Goal: Task Accomplishment & Management: Manage account settings

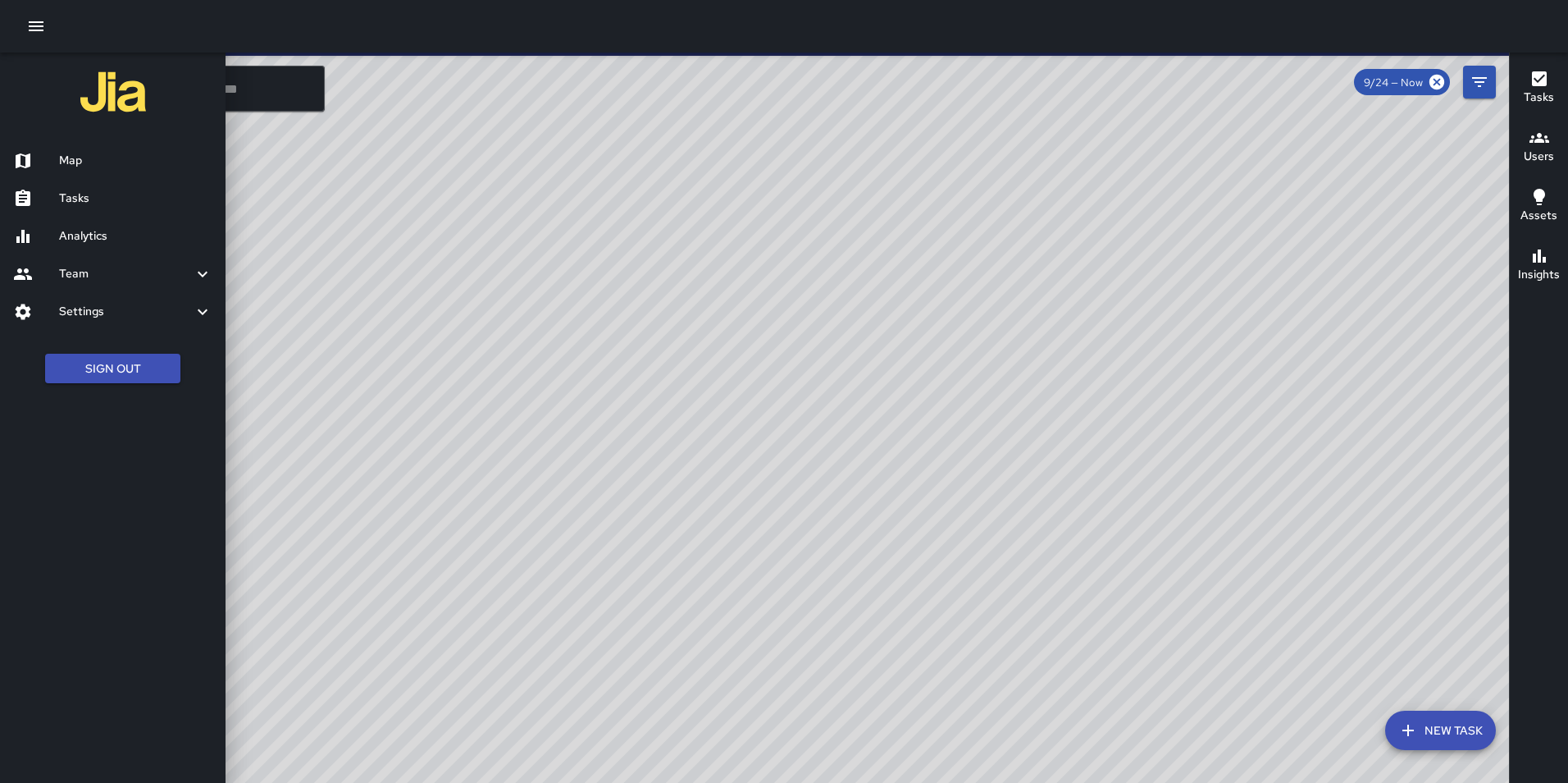
click at [92, 311] on h6 "Settings" at bounding box center [125, 312] width 133 height 18
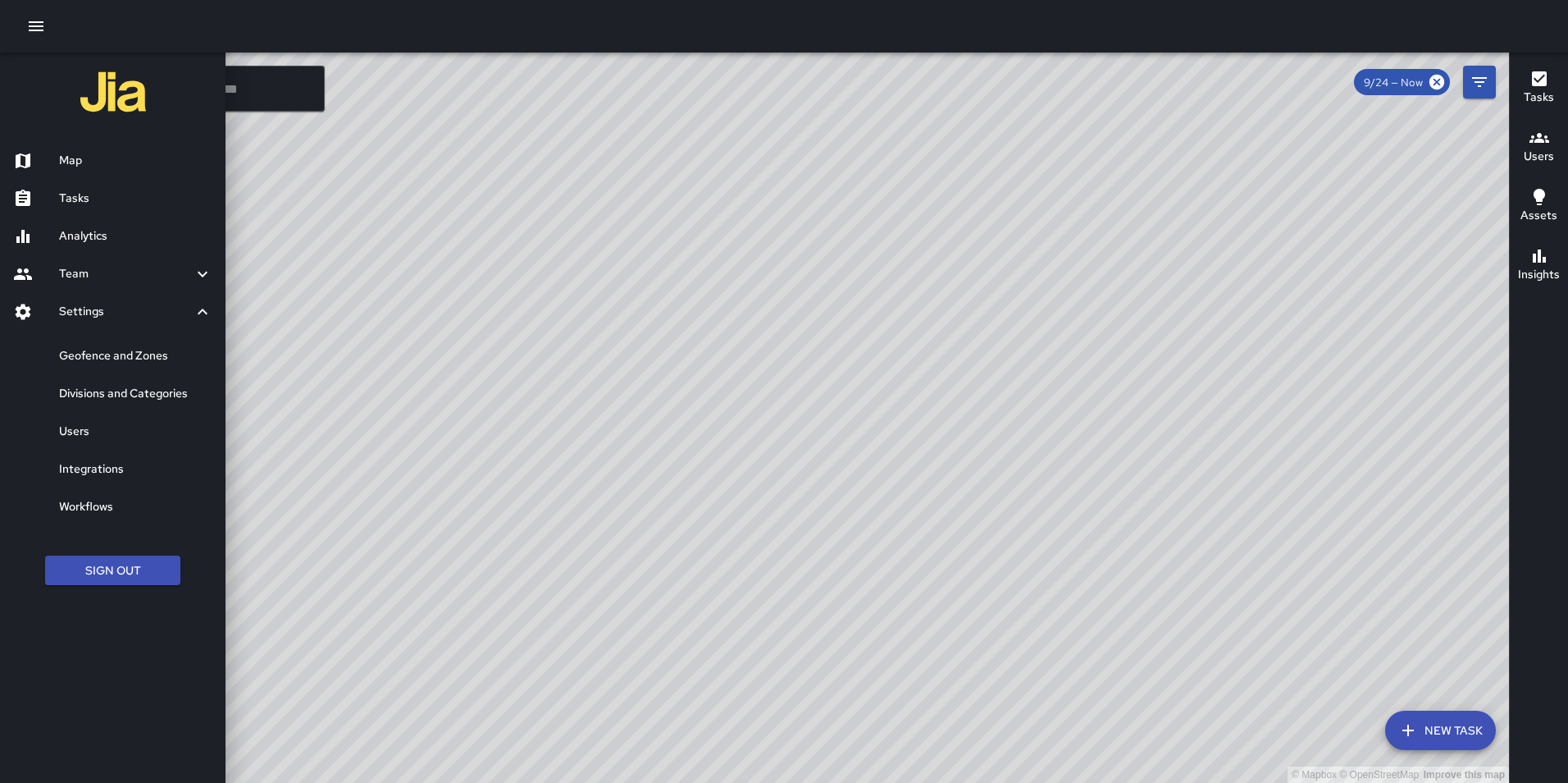
click at [118, 438] on h6 "Users" at bounding box center [135, 432] width 154 height 18
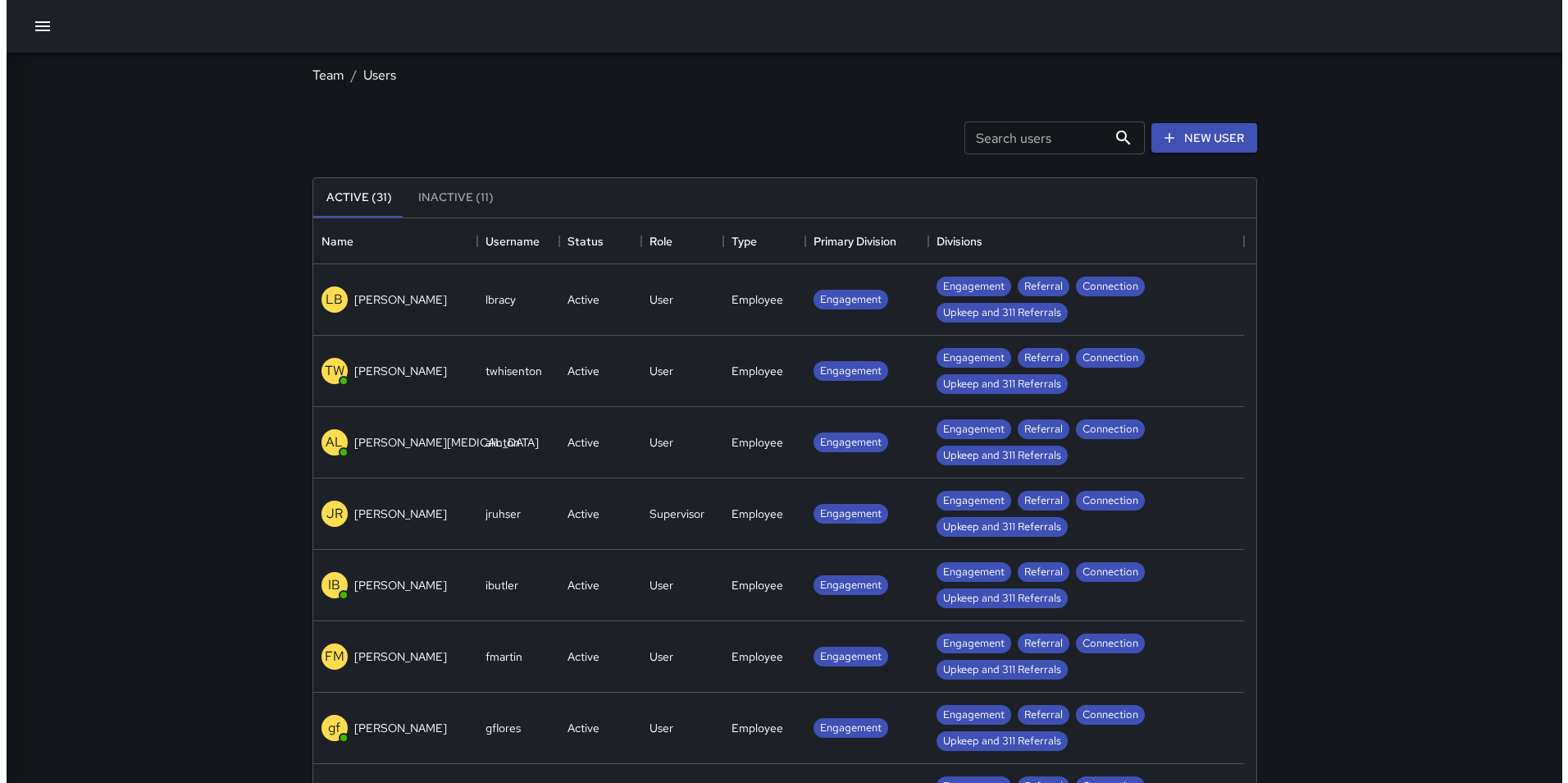
scroll to position [726, 931]
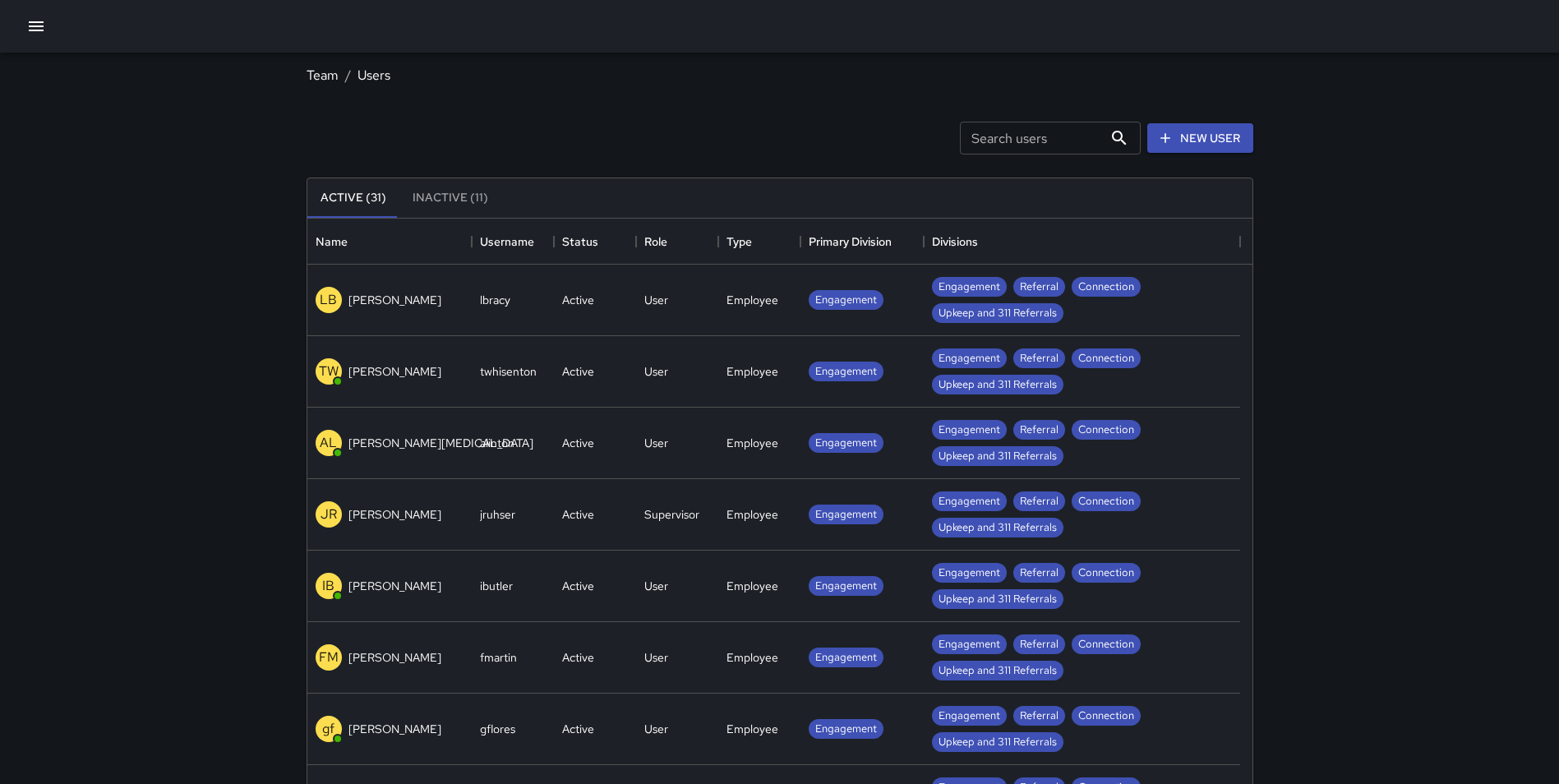
click at [416, 279] on div "LB [PERSON_NAME]" at bounding box center [390, 300] width 164 height 72
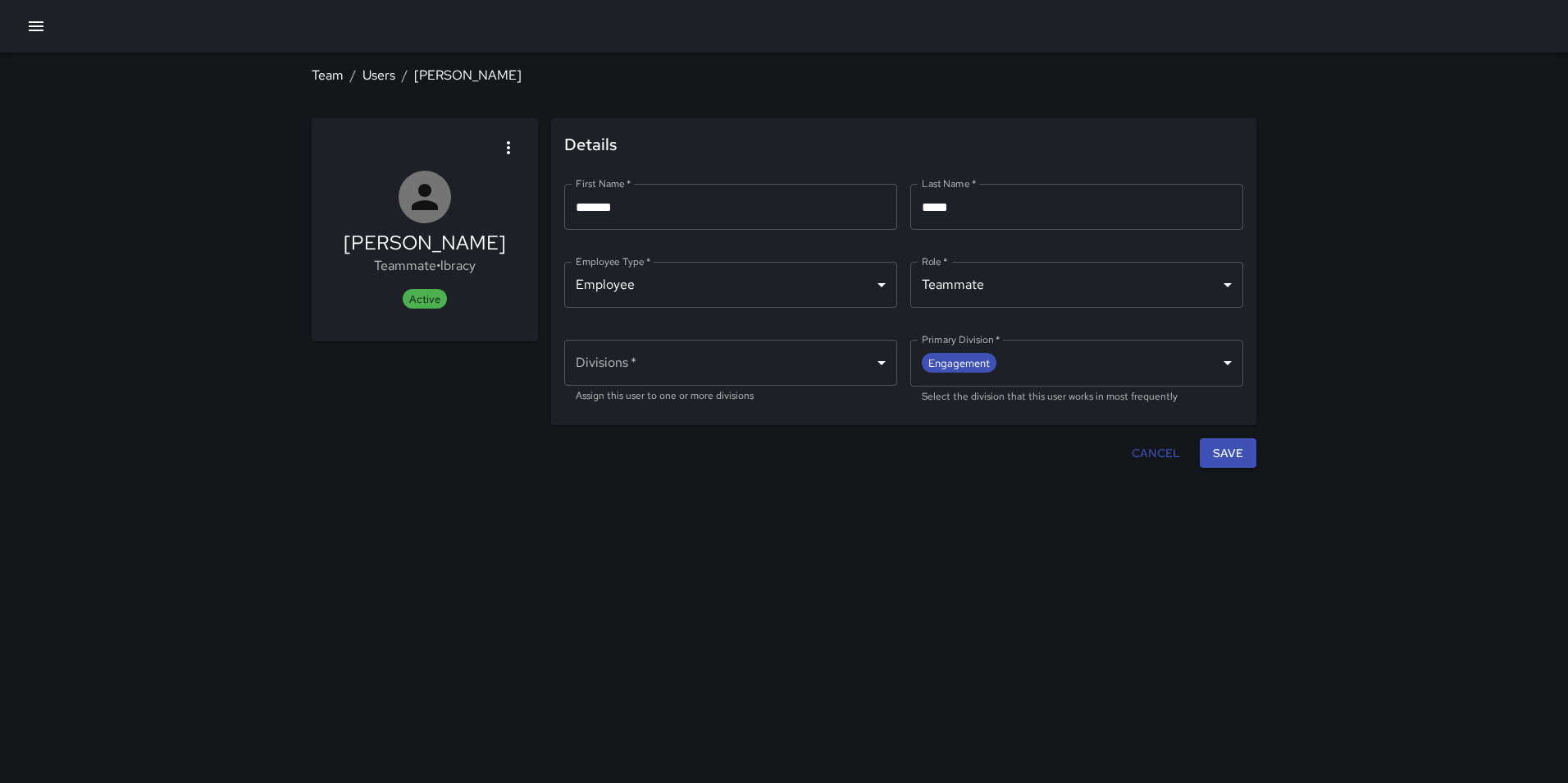
type input "**********"
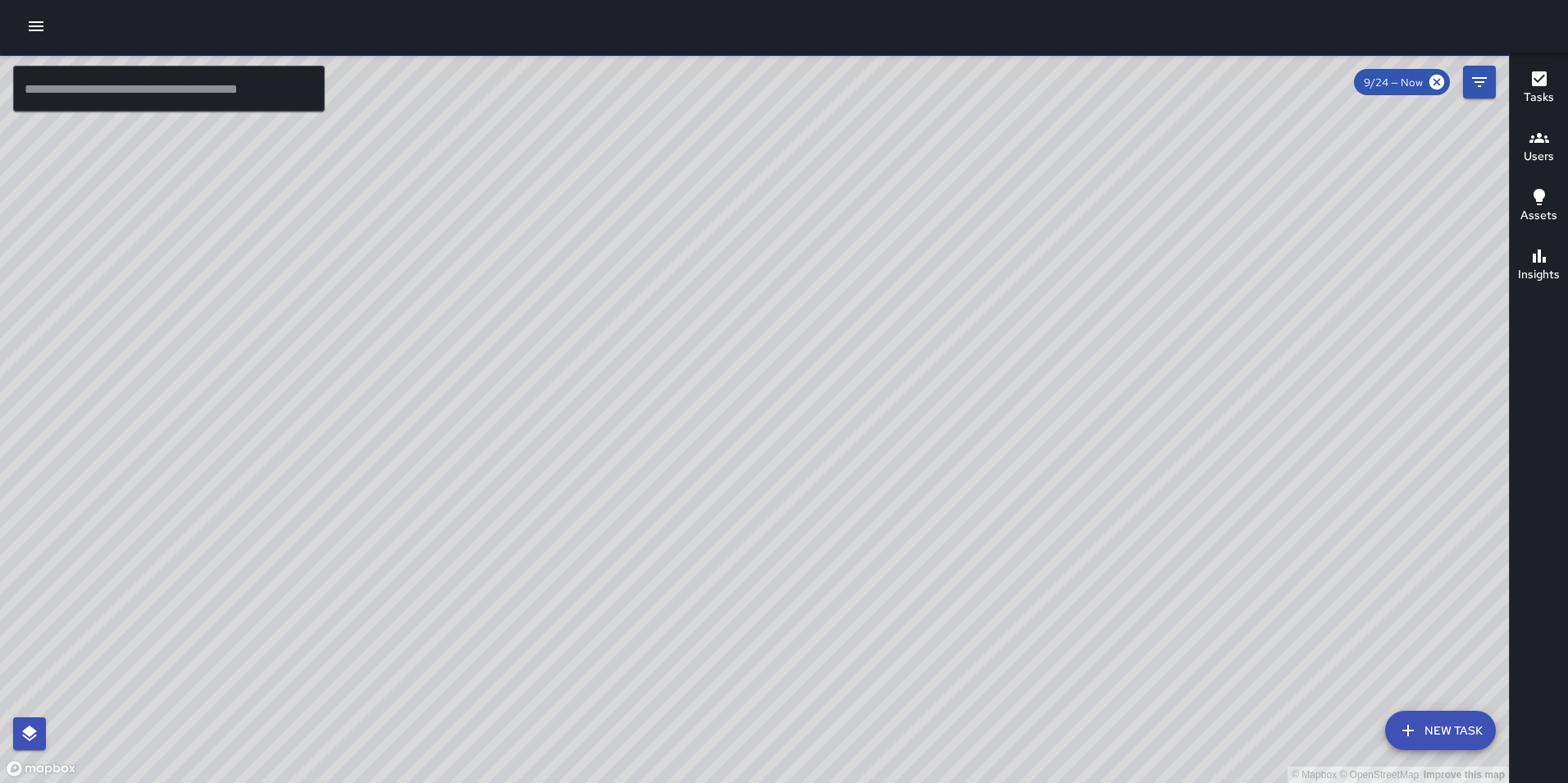
click at [1449, 743] on button "New Task" at bounding box center [1440, 730] width 110 height 40
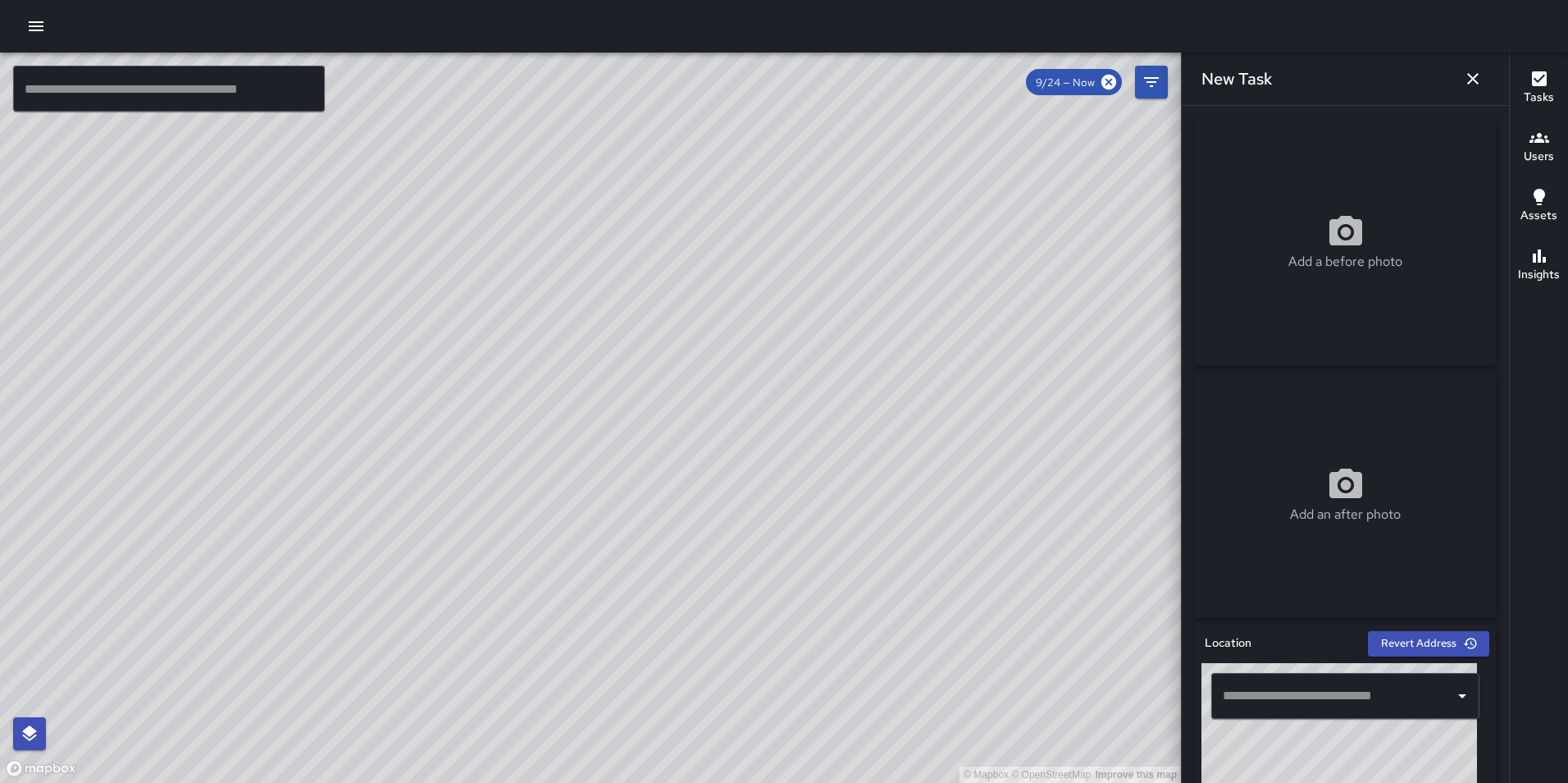
click at [1345, 247] on icon at bounding box center [1345, 232] width 40 height 40
